Goal: Task Accomplishment & Management: Manage account settings

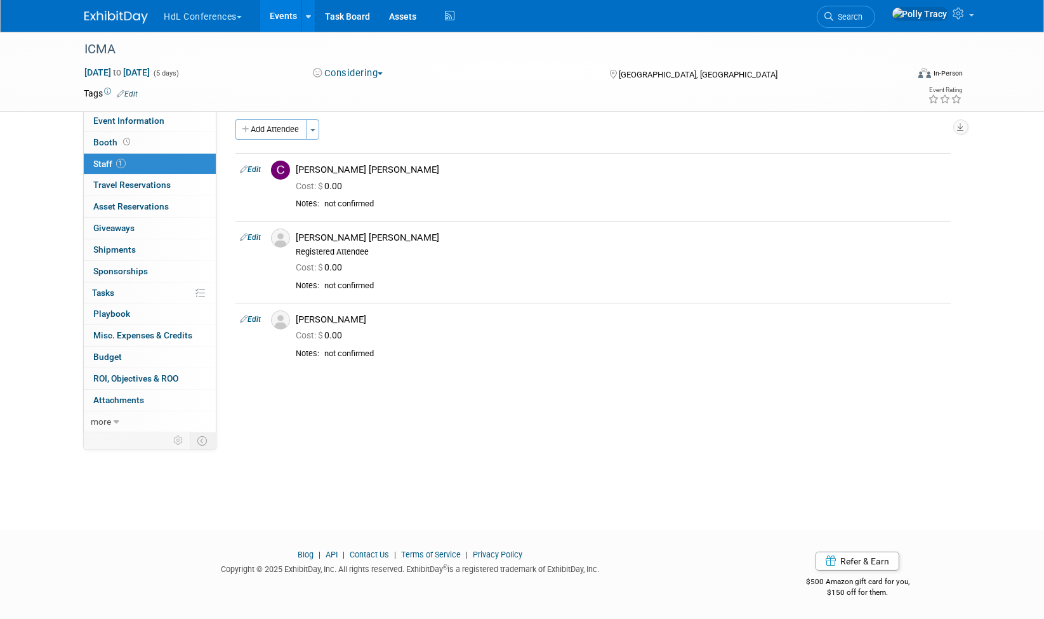
click at [217, 22] on button "HdL Conferences" at bounding box center [210, 14] width 95 height 28
click at [199, 79] on link "HdL Conferences" at bounding box center [233, 76] width 139 height 18
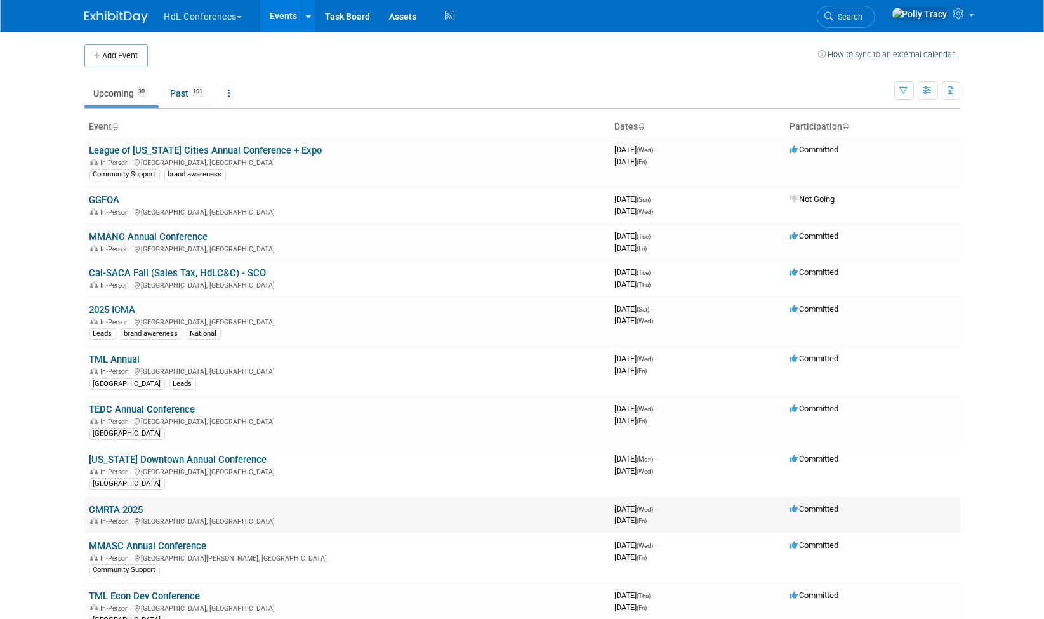
click at [124, 504] on link "CMRTA 2025" at bounding box center [117, 509] width 54 height 11
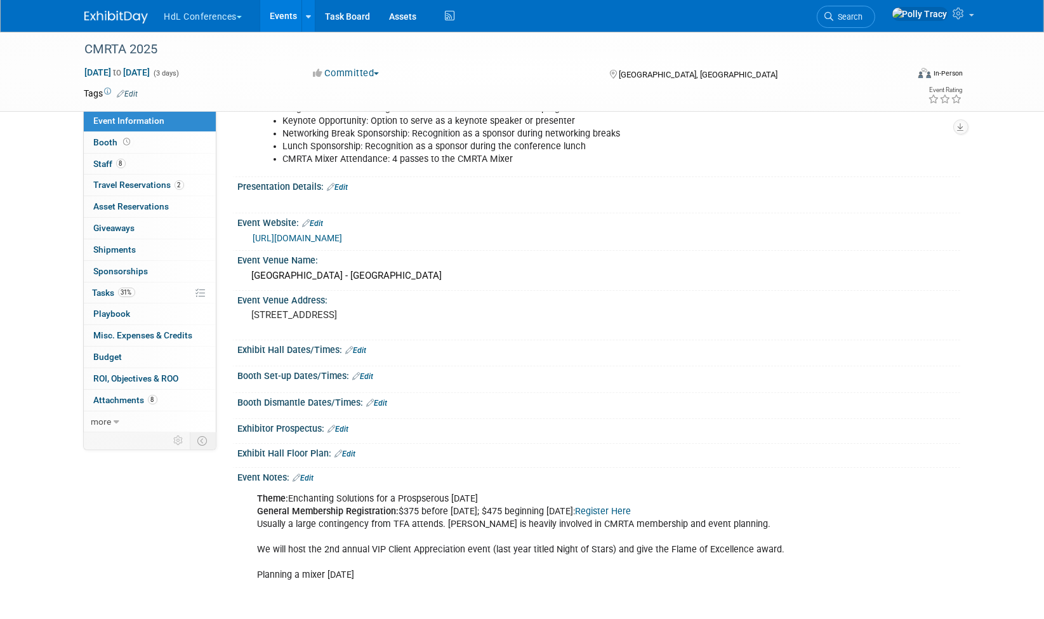
scroll to position [84, 0]
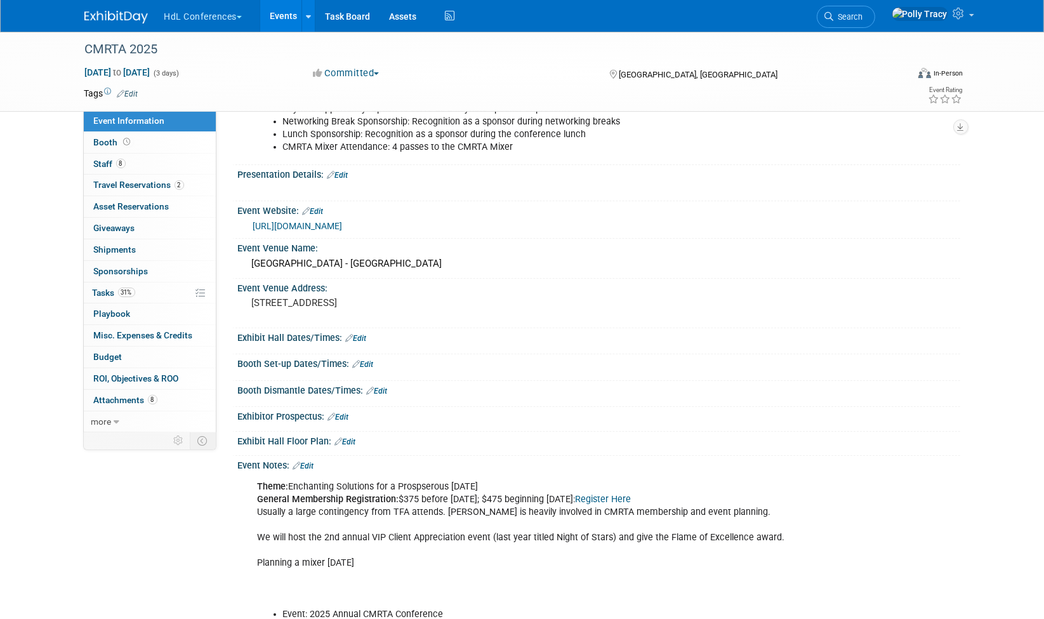
click at [343, 225] on link "https://www.cmrta.org/annual-conference-quick" at bounding box center [298, 226] width 90 height 10
click at [106, 166] on link "8 Staff 8" at bounding box center [150, 164] width 132 height 21
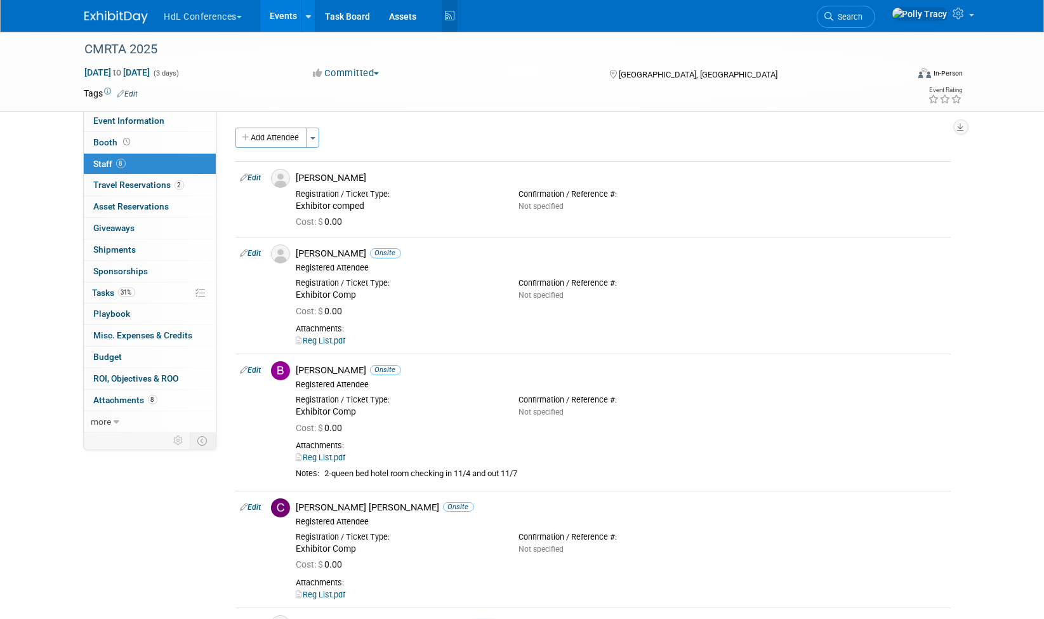
click at [451, 14] on icon at bounding box center [450, 16] width 16 height 20
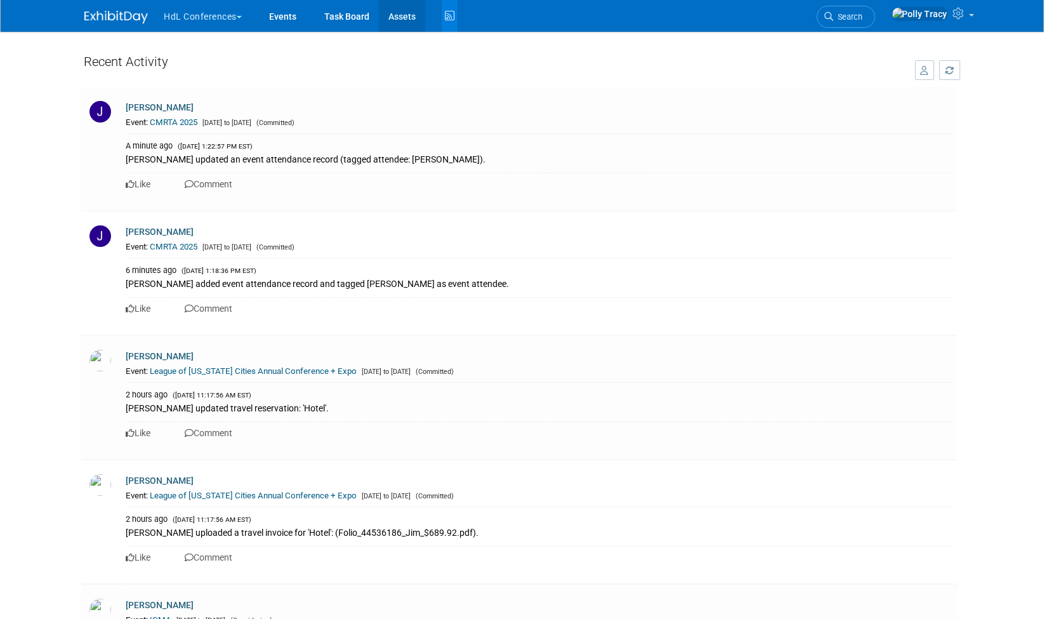
click at [406, 18] on link "Assets" at bounding box center [402, 16] width 46 height 32
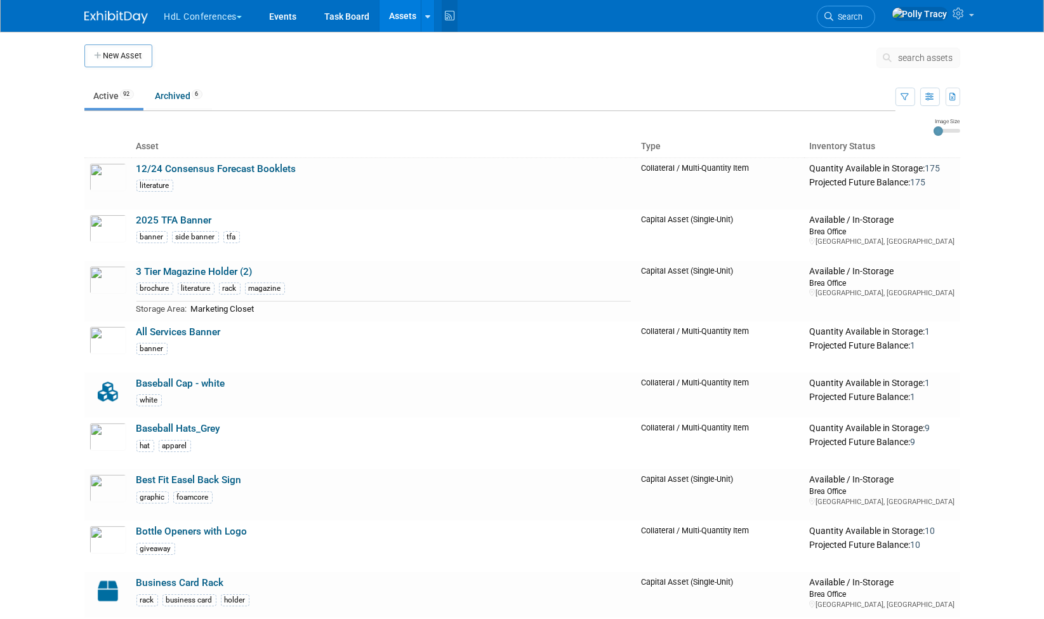
click at [456, 13] on icon at bounding box center [450, 16] width 16 height 20
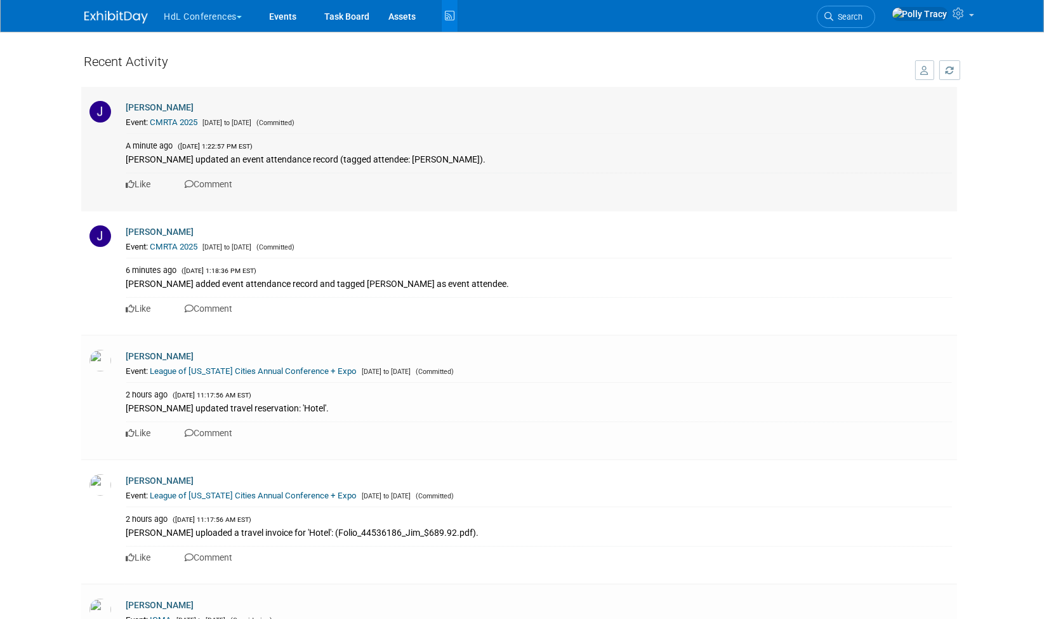
click at [172, 117] on link "CMRTA 2025" at bounding box center [174, 122] width 48 height 10
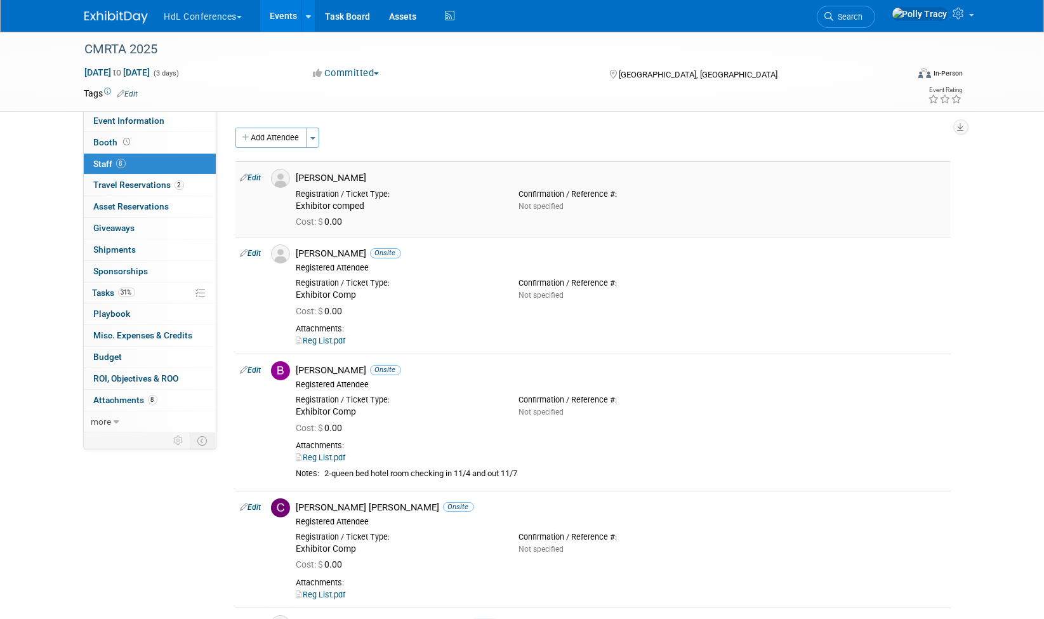
click at [251, 175] on link "Edit" at bounding box center [251, 177] width 21 height 9
select select "f13019e8-4b58-4739-bc1e-b557bff4178d"
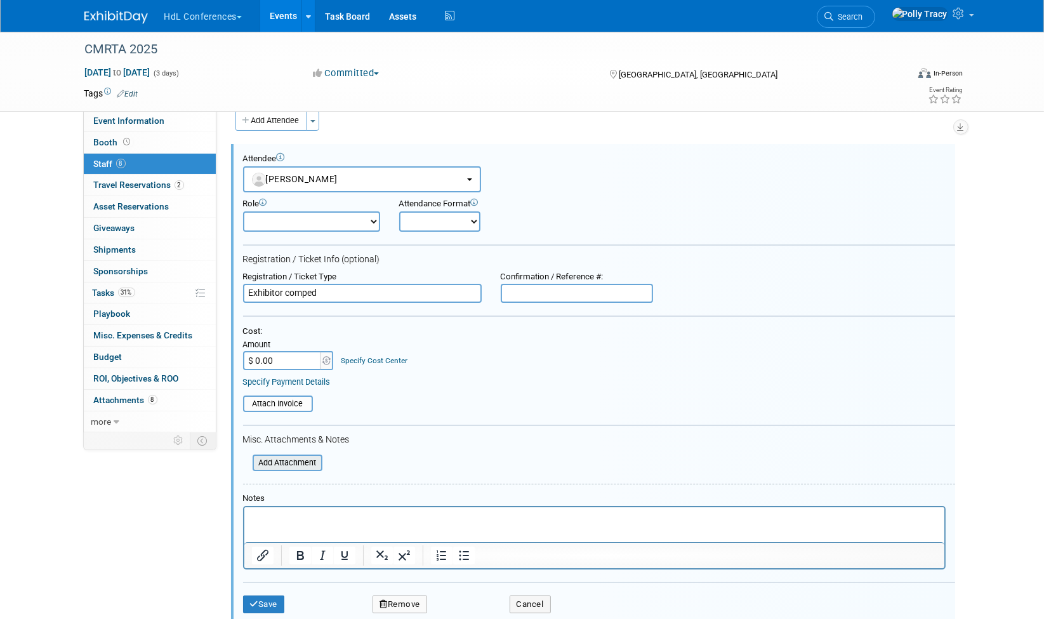
click at [291, 457] on input "file" at bounding box center [245, 463] width 151 height 14
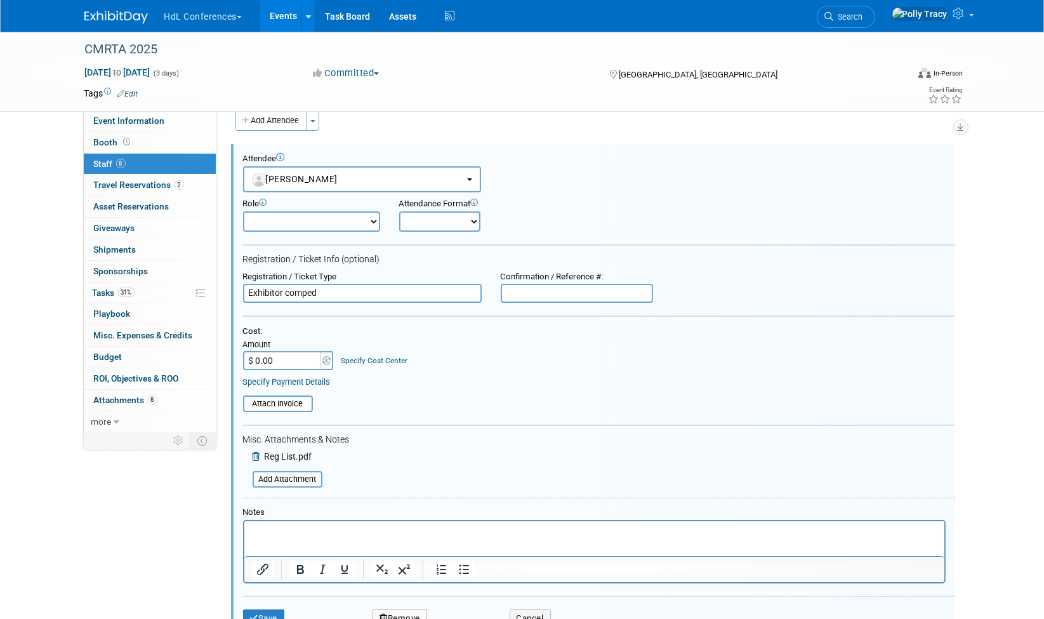
click at [183, 85] on div "Tags Edit" at bounding box center [448, 93] width 729 height 17
click at [280, 611] on button "Save" at bounding box center [264, 618] width 42 height 18
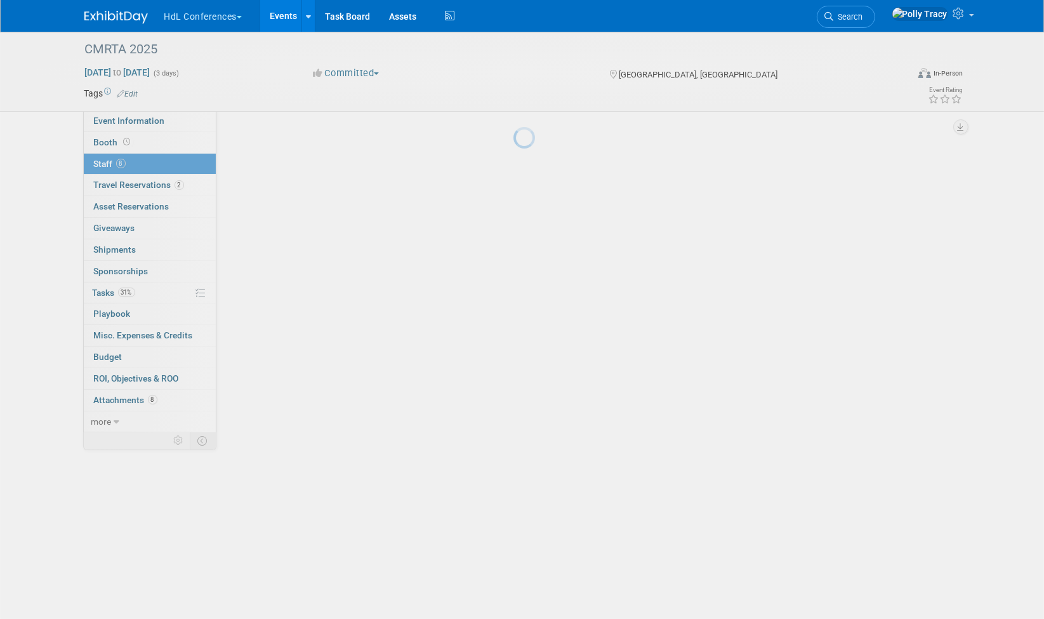
scroll to position [17, 0]
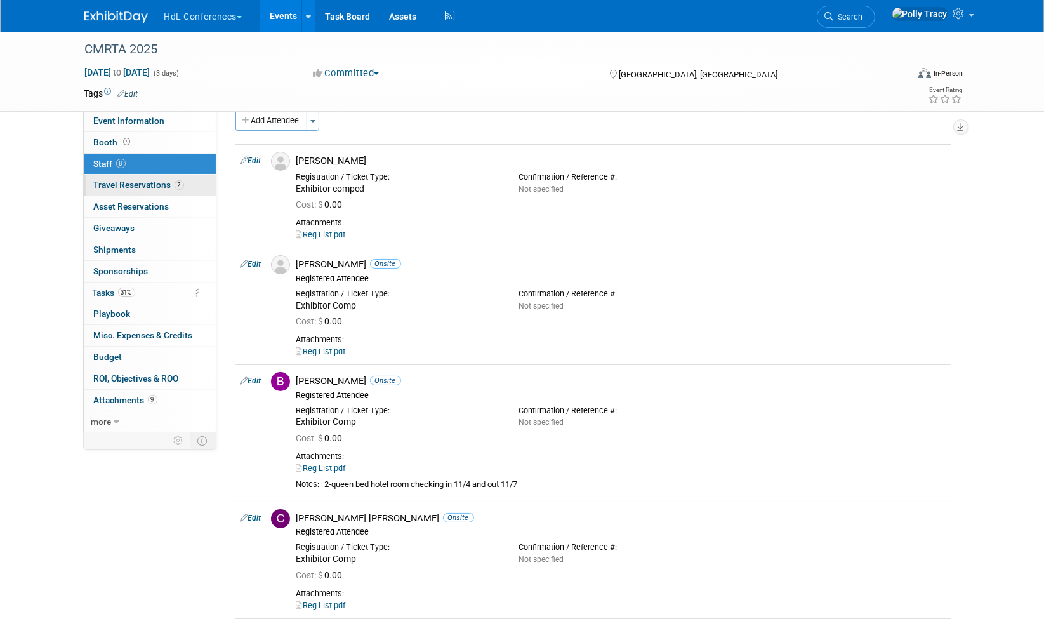
click at [120, 180] on span "Travel Reservations 2" at bounding box center [139, 185] width 90 height 10
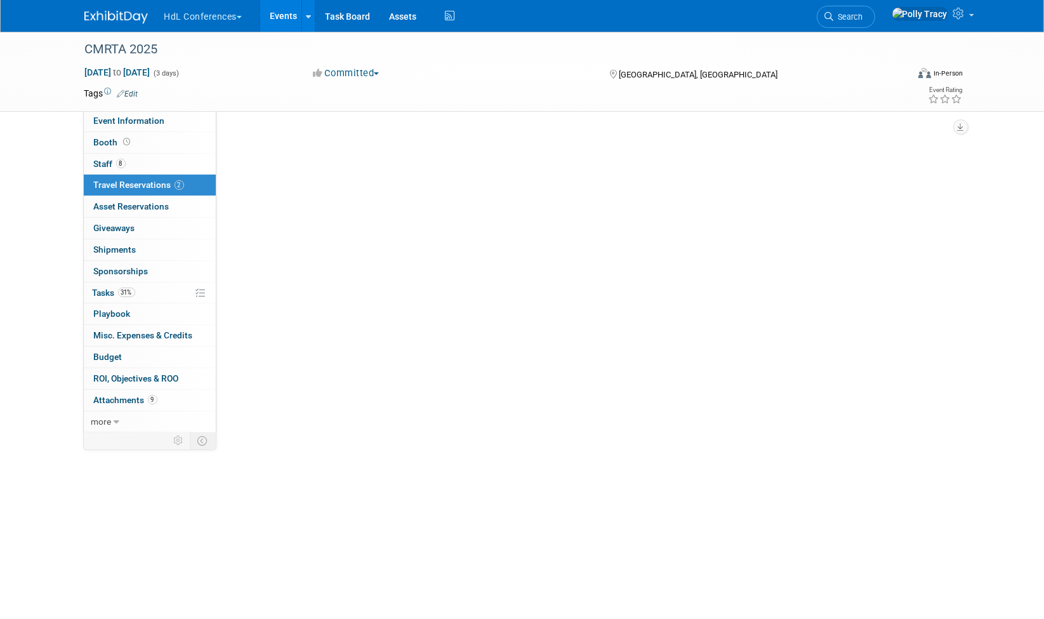
scroll to position [0, 0]
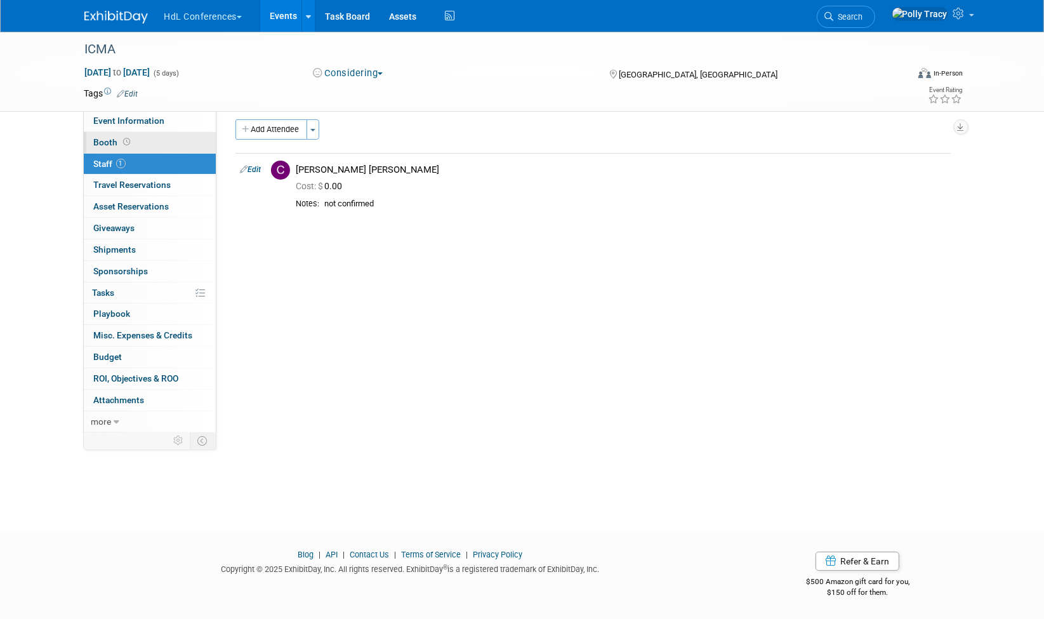
click at [110, 144] on span "Booth" at bounding box center [113, 142] width 39 height 10
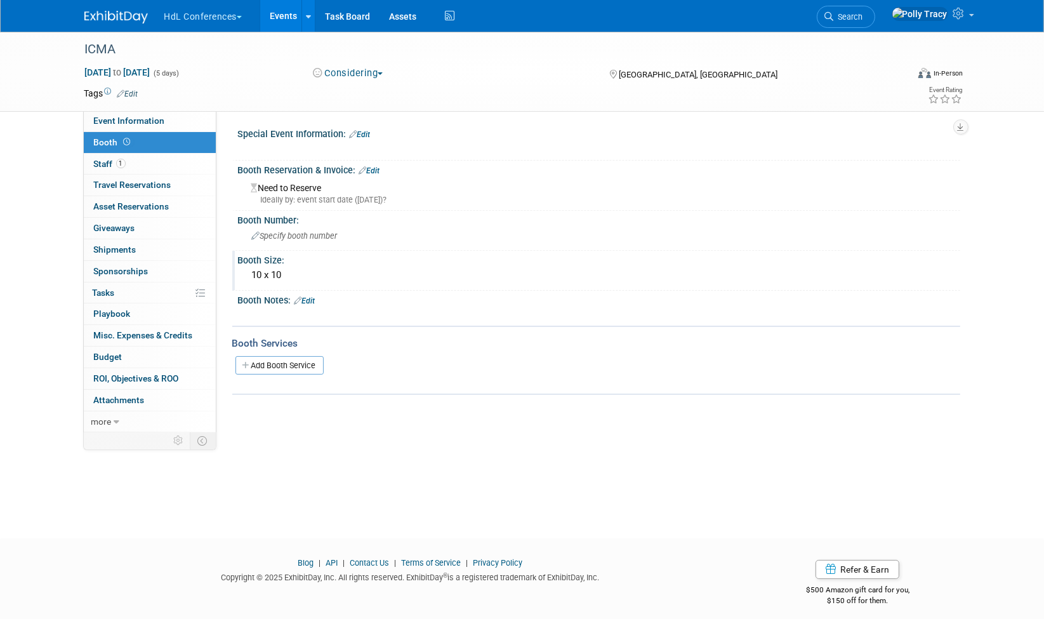
click at [279, 273] on div "10 x 10" at bounding box center [599, 275] width 703 height 20
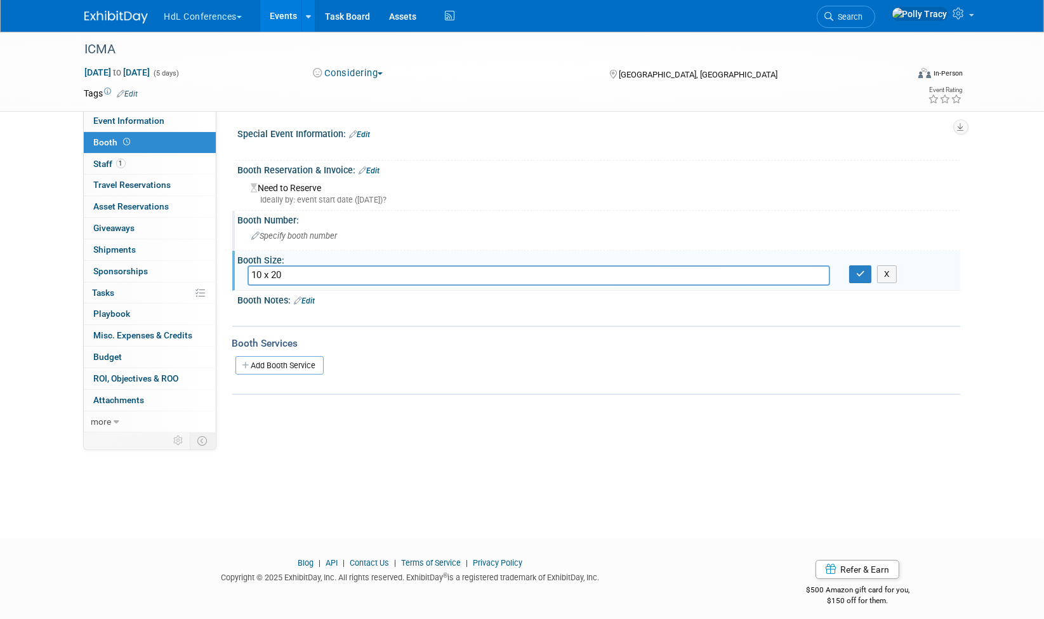
type input "10 x 20"
click at [297, 228] on div "Specify booth number" at bounding box center [599, 236] width 703 height 20
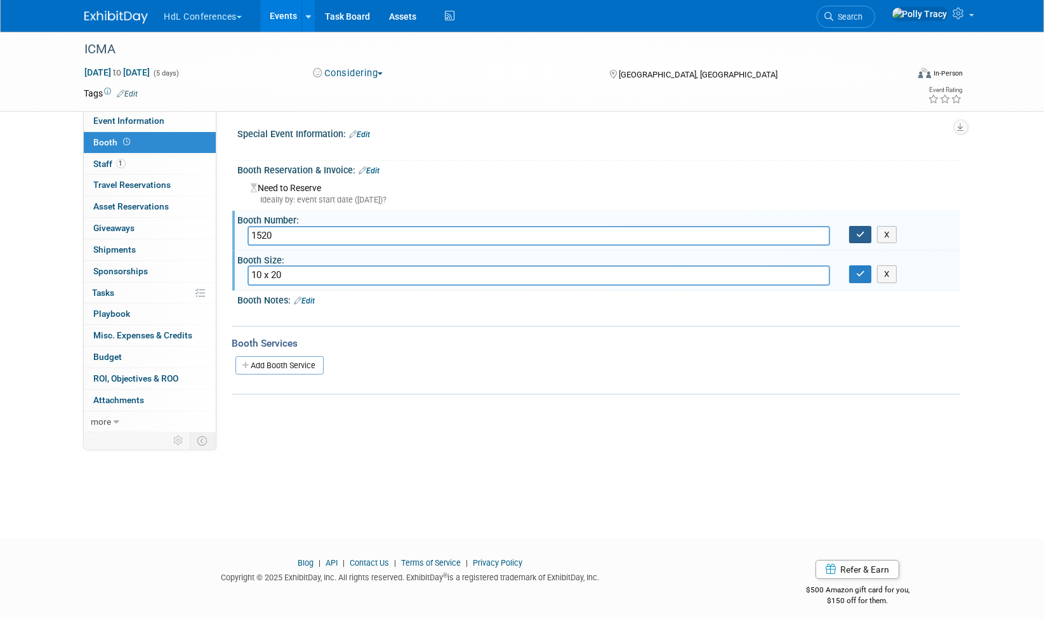
type input "1520"
click at [860, 234] on icon "button" at bounding box center [860, 234] width 9 height 8
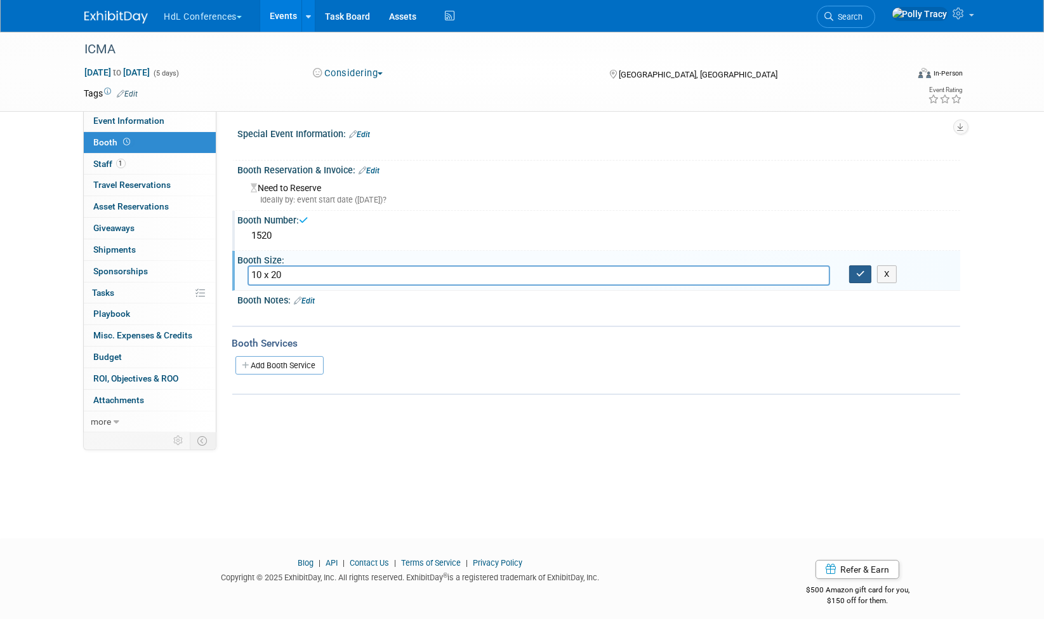
click at [862, 272] on icon "button" at bounding box center [860, 274] width 9 height 8
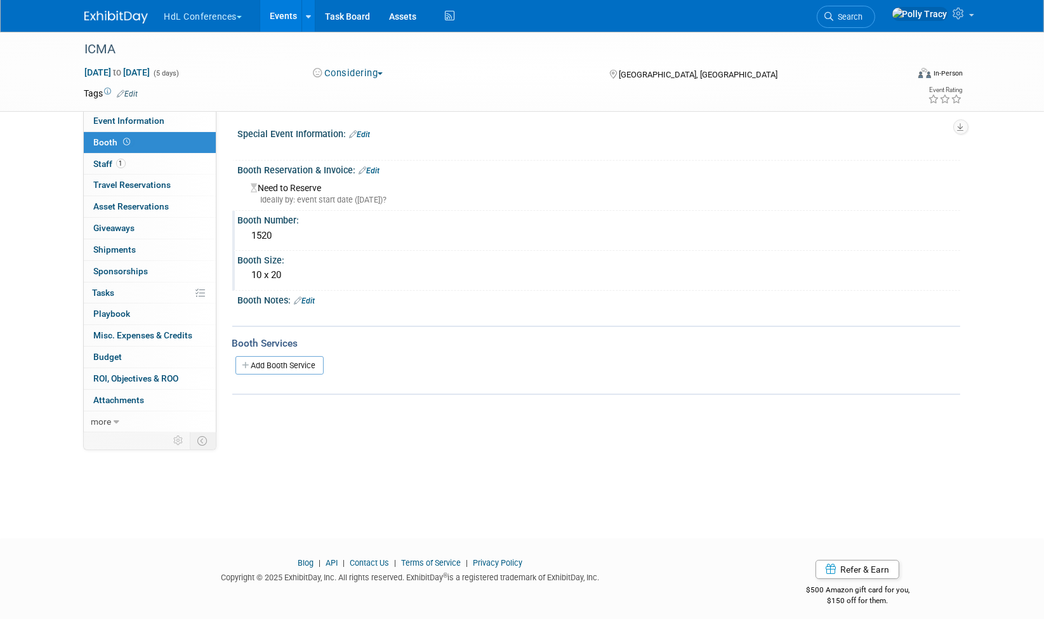
click at [380, 170] on link "Edit" at bounding box center [369, 170] width 21 height 9
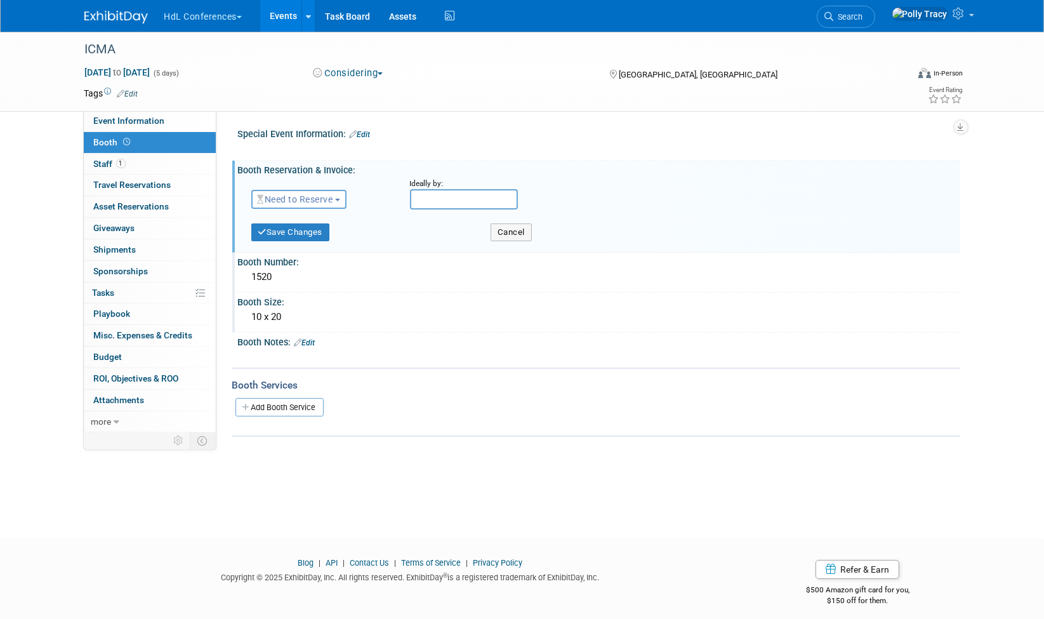
click at [333, 200] on span "Need to Reserve" at bounding box center [296, 199] width 76 height 10
click at [328, 239] on link "Reserved" at bounding box center [320, 239] width 136 height 18
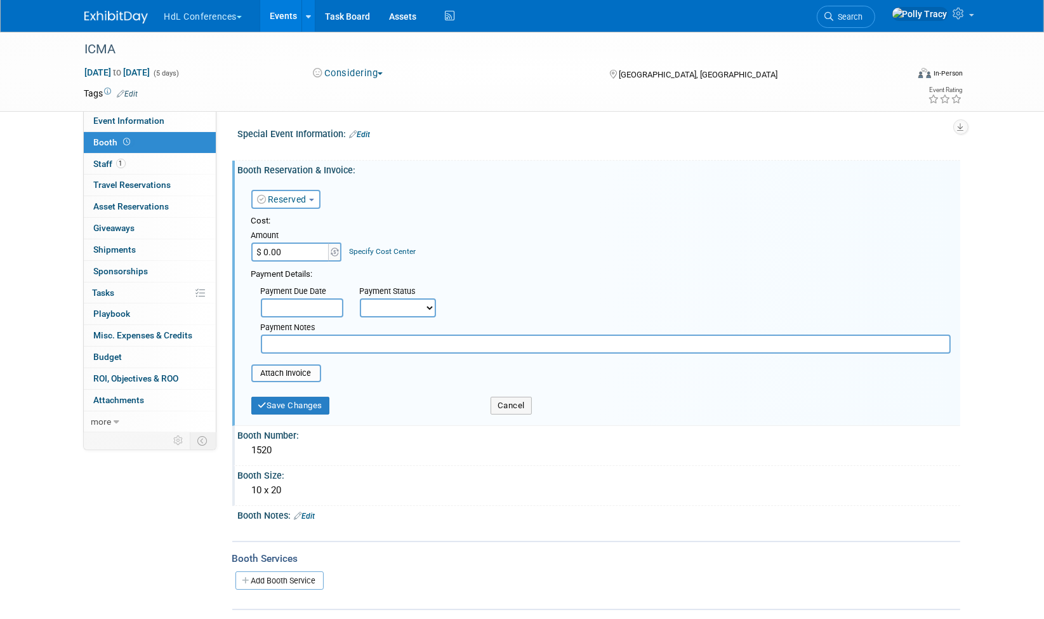
click at [306, 250] on input "$ 0.00" at bounding box center [290, 251] width 79 height 19
type input "$ 7,400.00"
click at [306, 305] on input "text" at bounding box center [302, 307] width 83 height 19
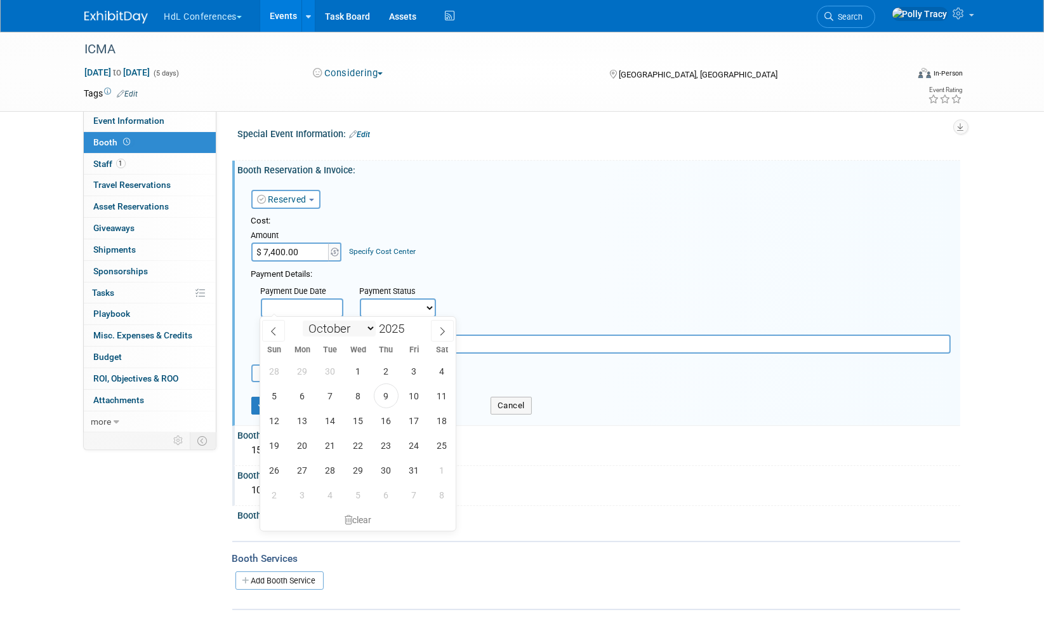
click at [366, 330] on select "January February March April May June July August September October November De…" at bounding box center [339, 329] width 73 height 16
click at [303, 321] on select "January February March April May June July August September October November De…" at bounding box center [339, 329] width 73 height 16
click at [348, 361] on div "26 27 28 29 30 31 1 2 3 4 5 6 7 8 9 10 11 12 13 14 15 16 17 18 19 20 21 22 23 2…" at bounding box center [358, 433] width 196 height 149
click at [364, 328] on select "January February March April May June July August September October November De…" at bounding box center [339, 329] width 73 height 16
select select "0"
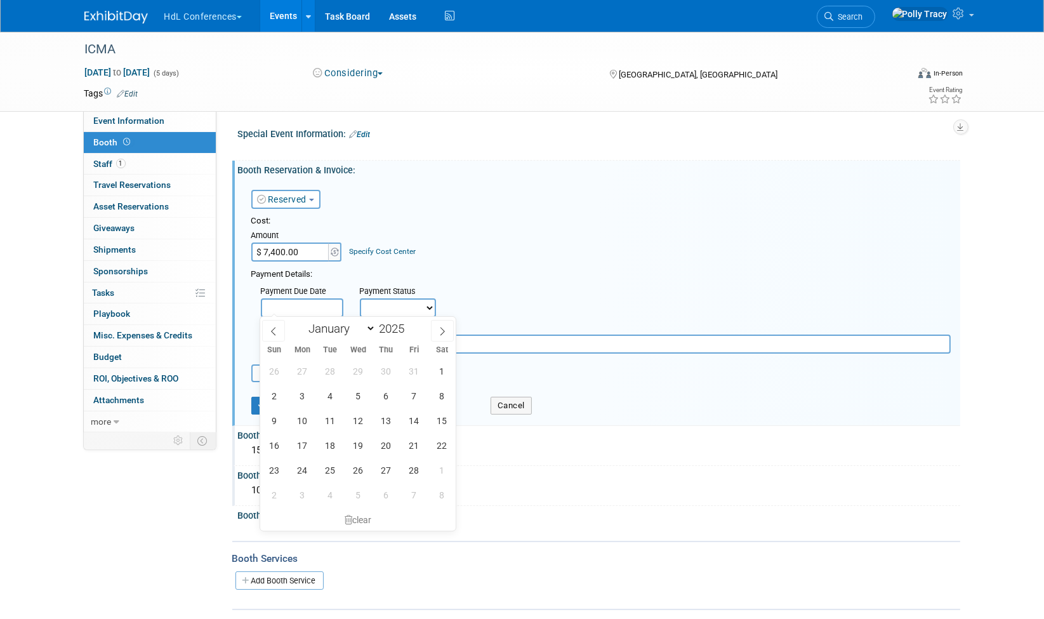
click at [303, 321] on select "January February March April May June July August September October November De…" at bounding box center [339, 329] width 73 height 16
click at [386, 385] on span "9" at bounding box center [386, 395] width 25 height 25
type input "[DATE]"
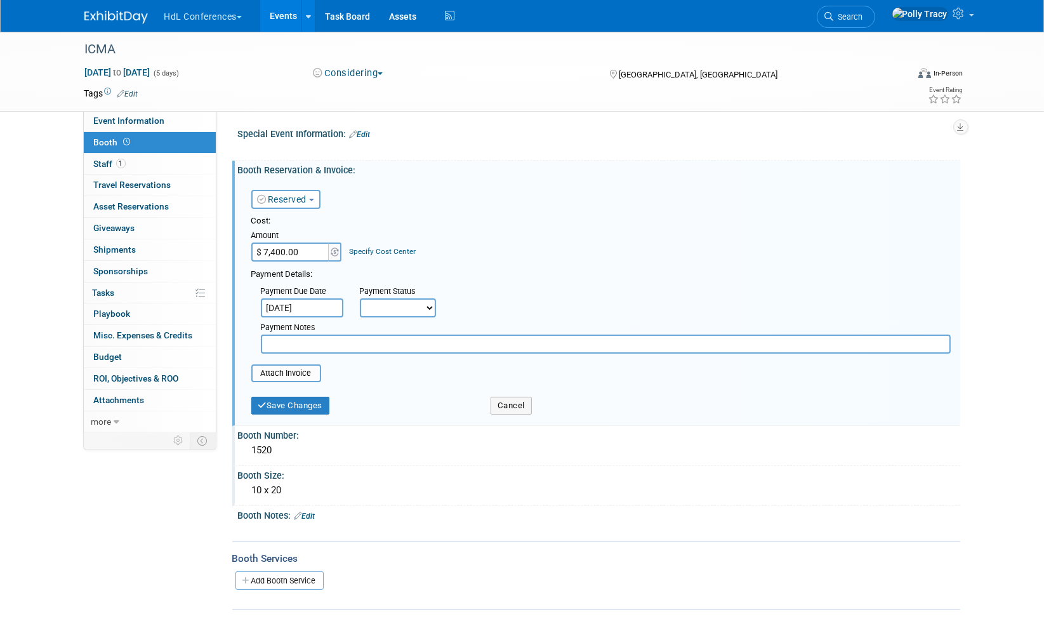
click at [317, 306] on input "[DATE]" at bounding box center [302, 307] width 83 height 19
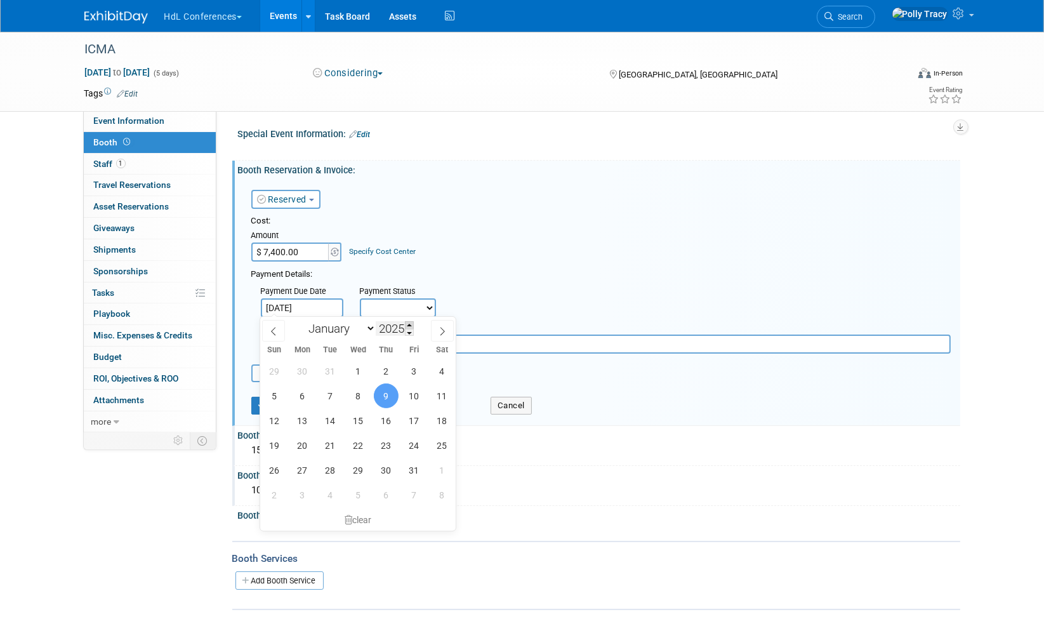
drag, startPoint x: 411, startPoint y: 333, endPoint x: 411, endPoint y: 324, distance: 8.9
click at [411, 324] on div "2025" at bounding box center [395, 328] width 38 height 15
click at [413, 334] on span at bounding box center [409, 333] width 9 height 8
click at [413, 321] on span at bounding box center [409, 325] width 9 height 8
click at [413, 323] on span at bounding box center [409, 325] width 9 height 8
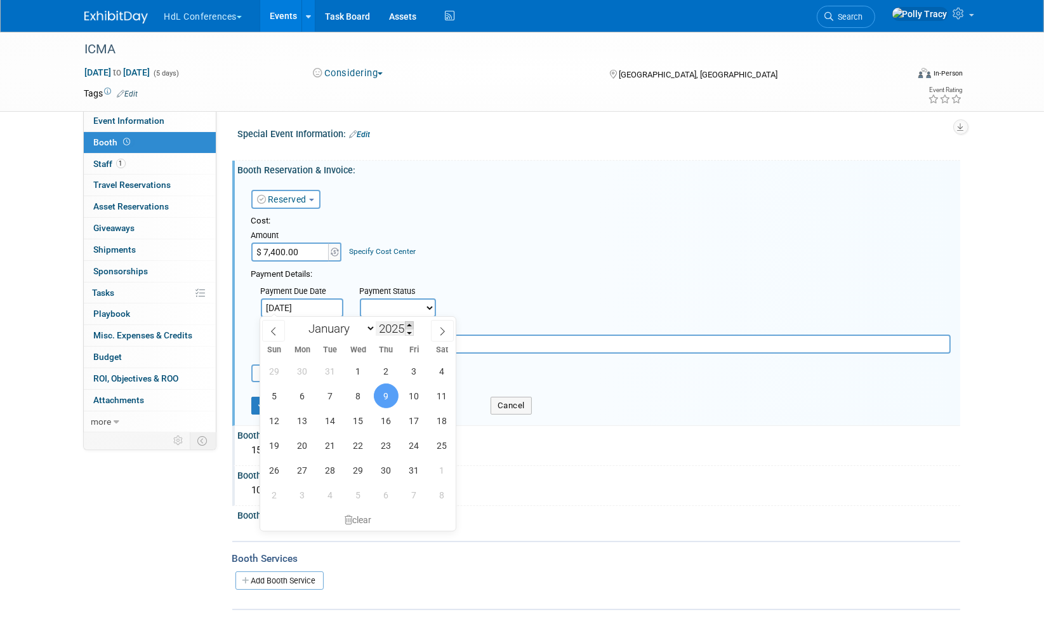
type input "2026"
click at [415, 385] on span "9" at bounding box center [414, 395] width 25 height 25
type input "[DATE]"
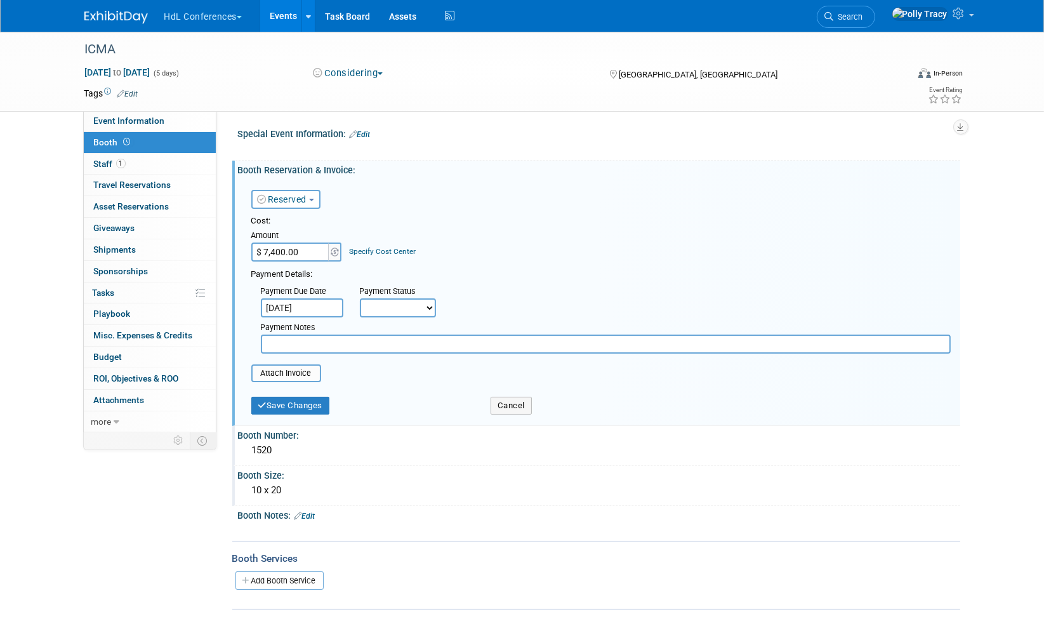
click at [410, 308] on select "Not Paid Yet Partially Paid Paid in Full" at bounding box center [398, 307] width 76 height 19
select select "3"
click at [360, 298] on select "Not Paid Yet Partially Paid Paid in Full" at bounding box center [398, 307] width 76 height 19
click at [309, 403] on button "Save Changes" at bounding box center [290, 406] width 79 height 18
